Goal: Browse casually

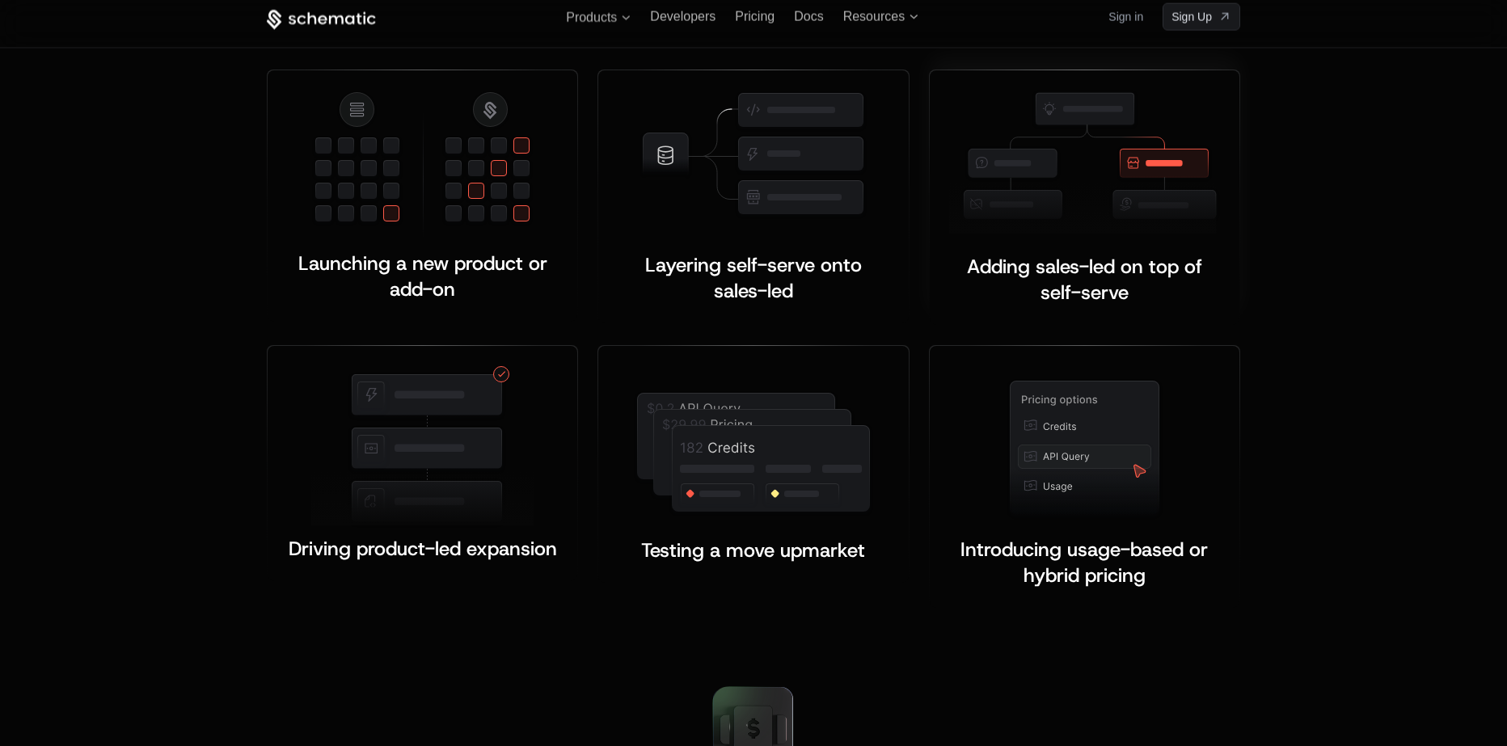
scroll to position [3153, 0]
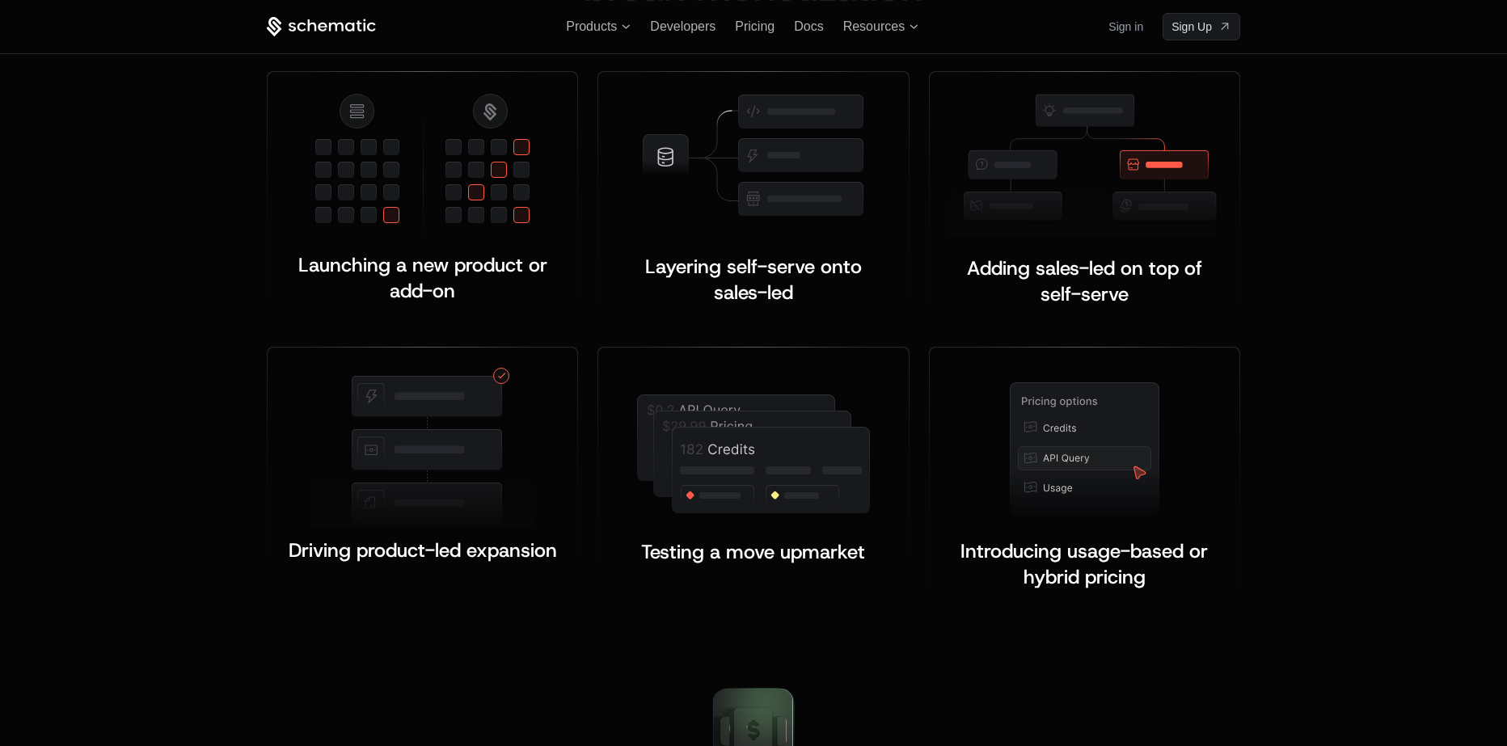
click at [1330, 508] on div "Built for the moments that make or b reak monetization Launching a new product …" at bounding box center [753, 269] width 1507 height 811
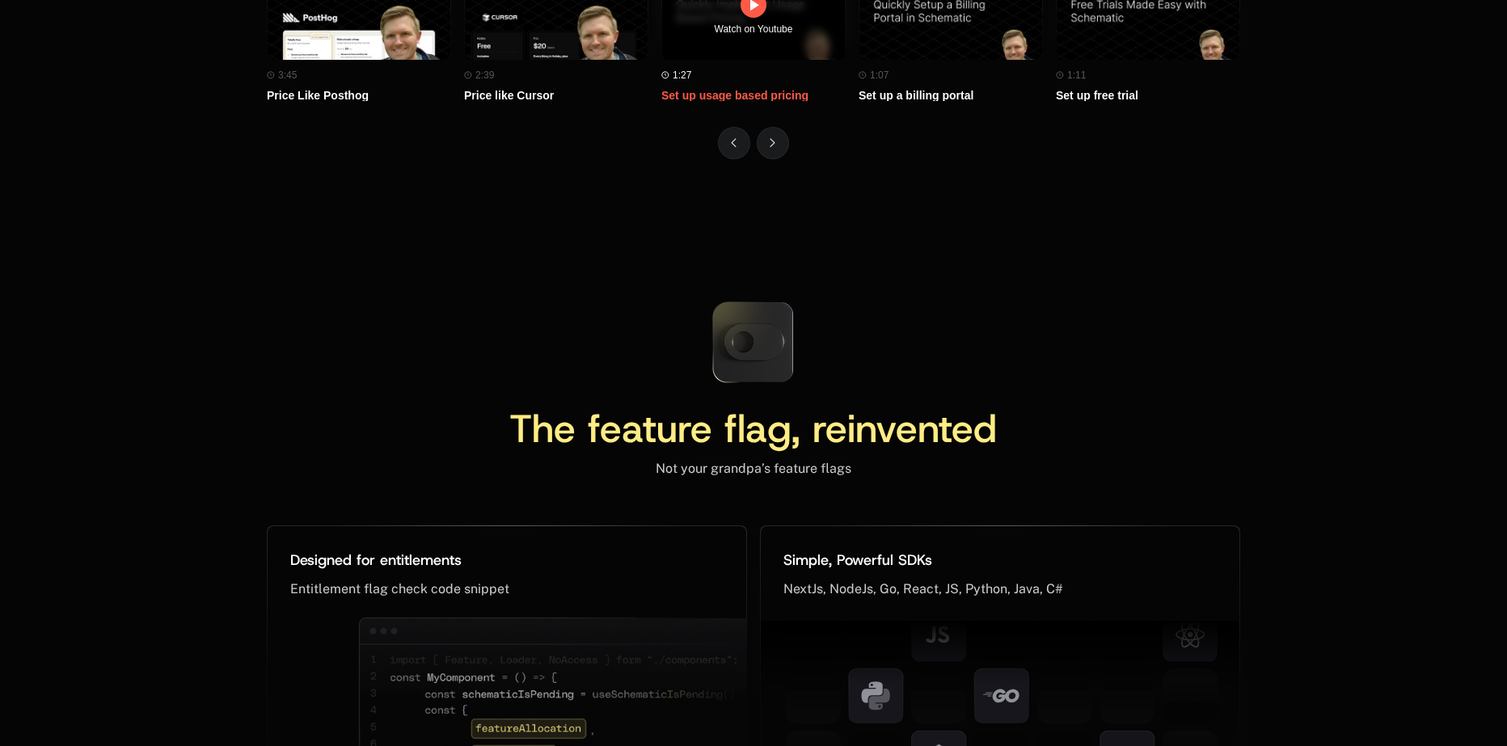
scroll to position [7275, 0]
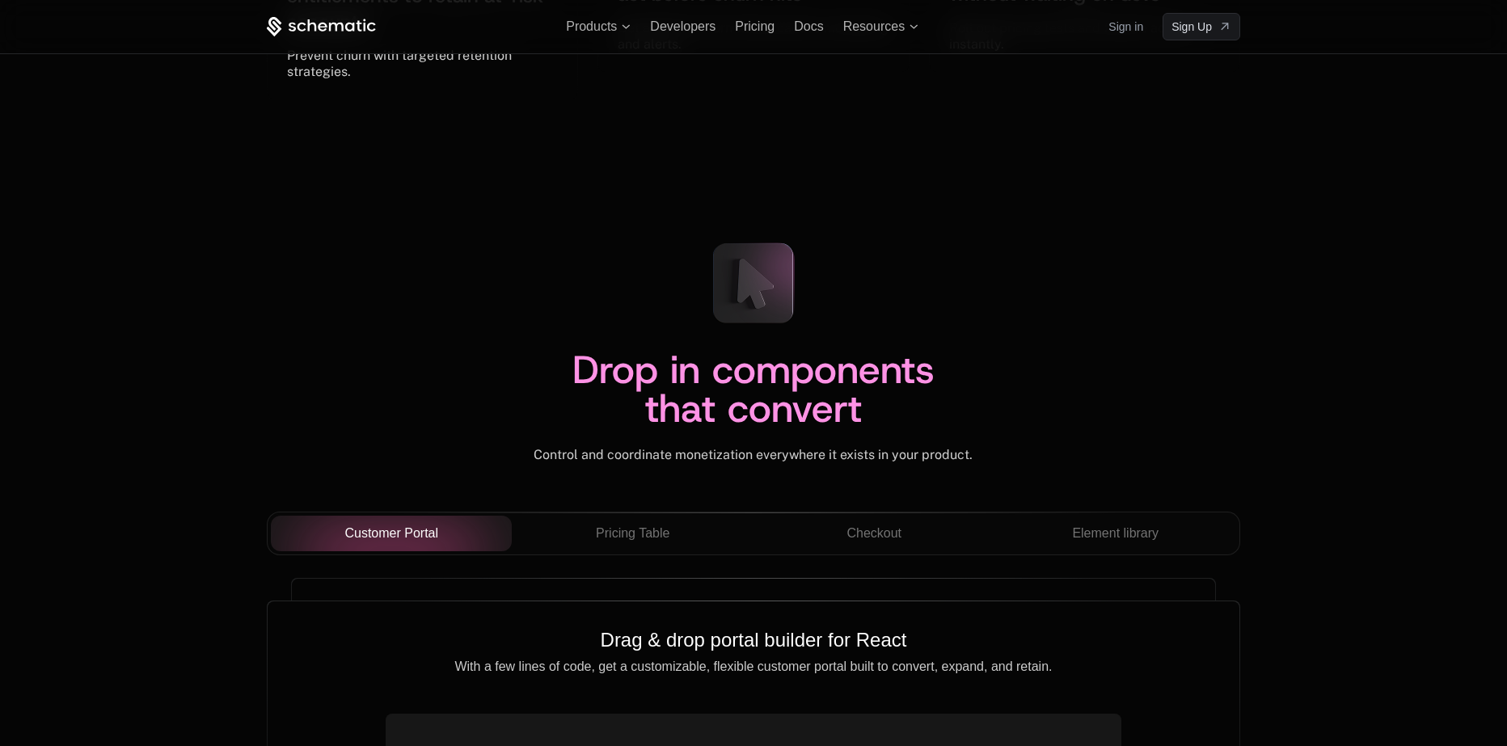
scroll to position [5316, 0]
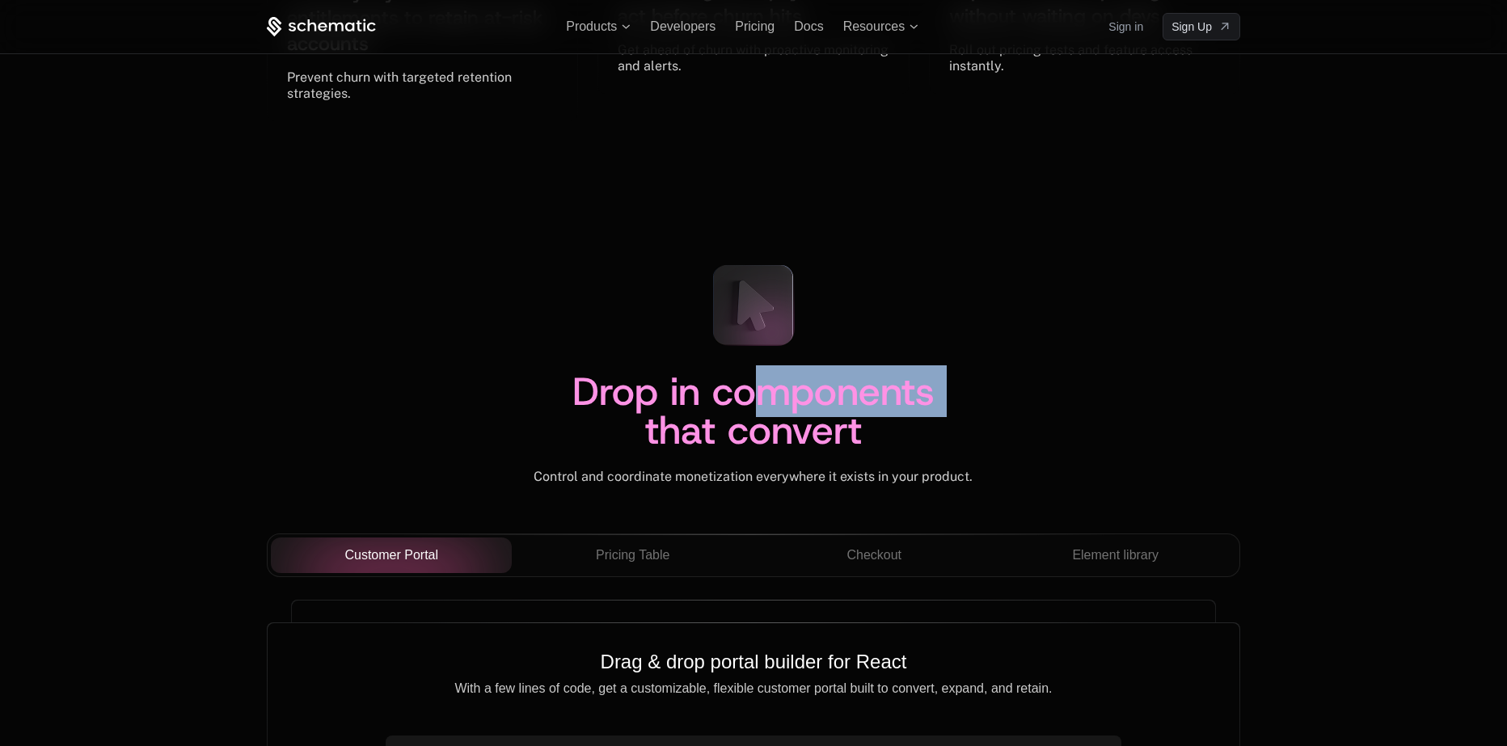
drag, startPoint x: 996, startPoint y: 390, endPoint x: 833, endPoint y: 394, distance: 162.5
click at [833, 394] on div "Drop in components that convert" at bounding box center [753, 420] width 973 height 97
click at [1124, 330] on div "Drop in components that convert Control and coordinate monetization everywhere …" at bounding box center [753, 368] width 973 height 234
